Goal: Task Accomplishment & Management: Use online tool/utility

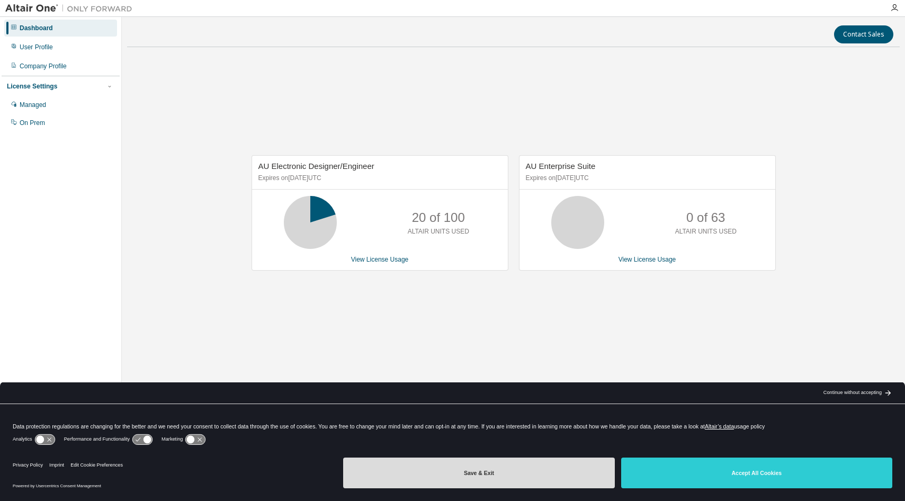
click at [488, 468] on button "Save & Exit" at bounding box center [478, 472] width 271 height 31
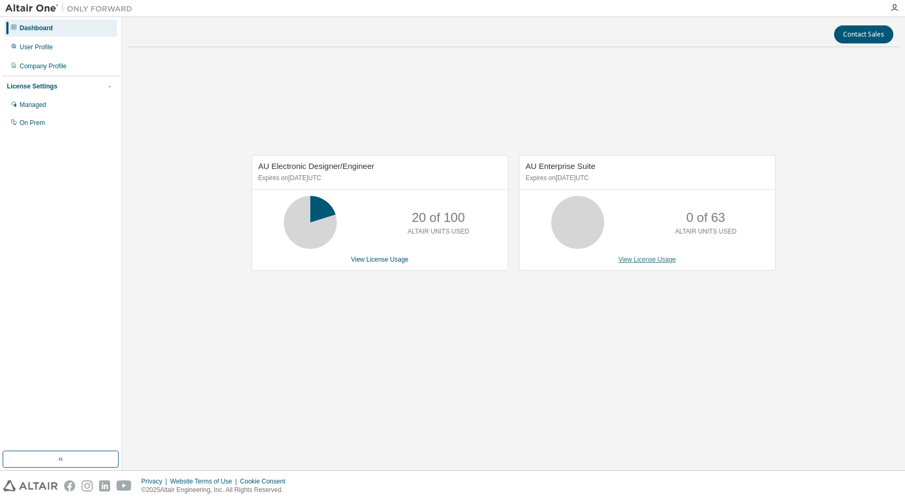
click at [652, 256] on link "View License Usage" at bounding box center [647, 259] width 58 height 7
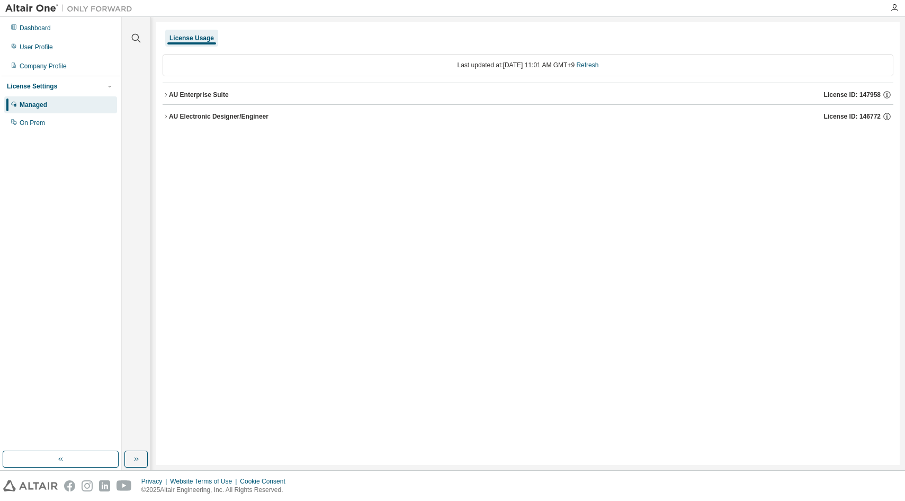
click at [188, 95] on div "AU Enterprise Suite" at bounding box center [199, 95] width 60 height 8
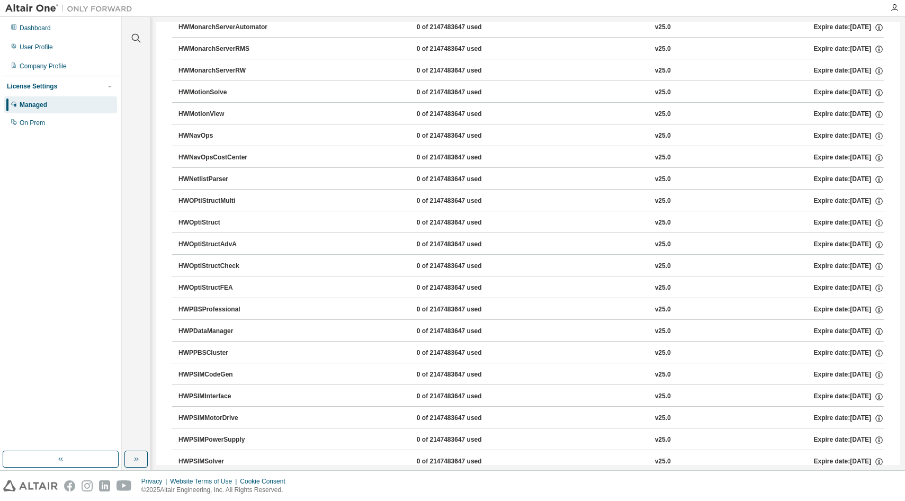
scroll to position [4341, 0]
